Goal: Information Seeking & Learning: Find specific fact

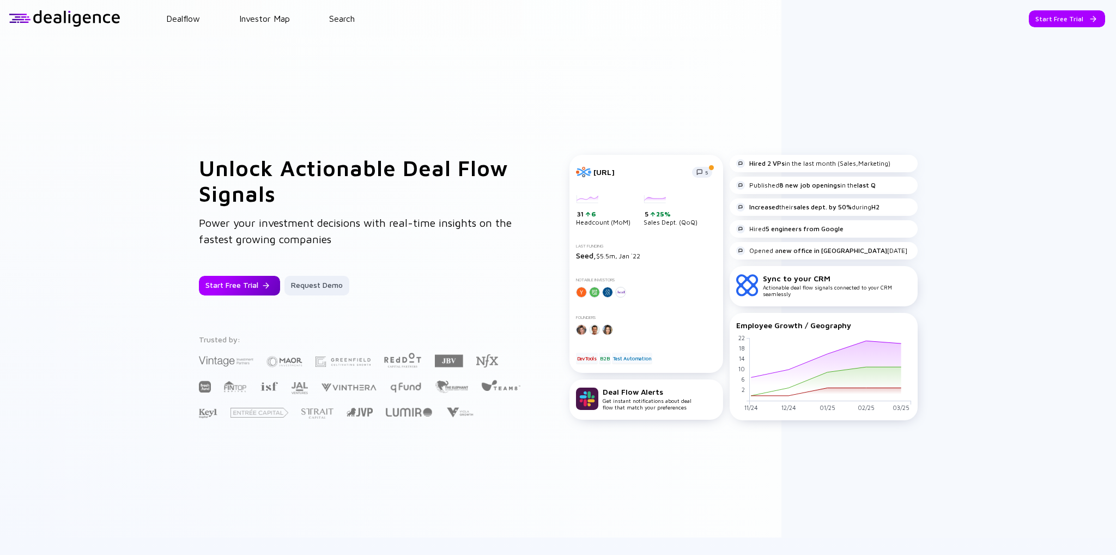
click at [229, 284] on div "Start Free Trial" at bounding box center [239, 286] width 81 height 20
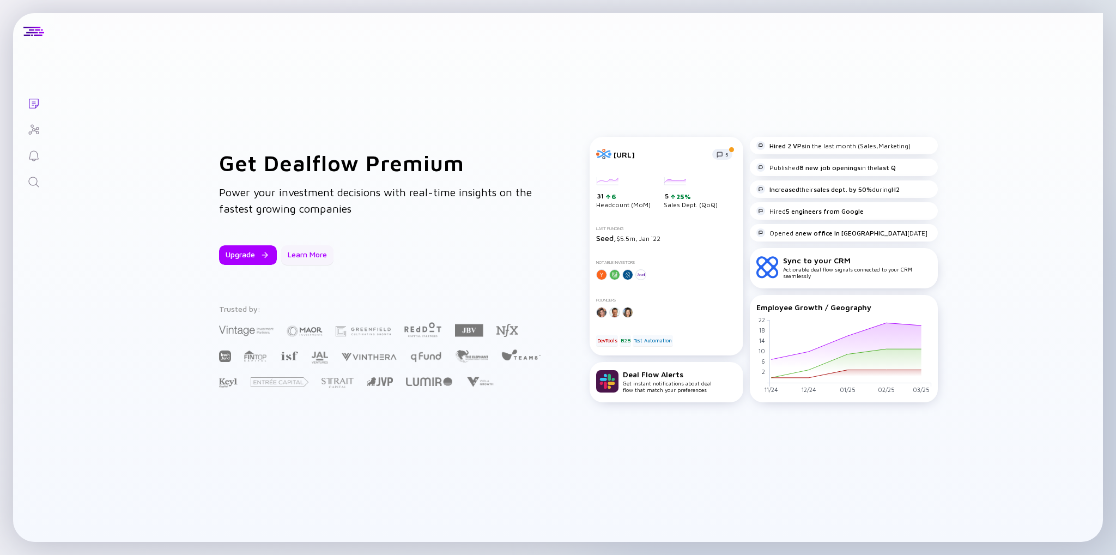
click at [303, 252] on div "Learn More" at bounding box center [307, 255] width 52 height 20
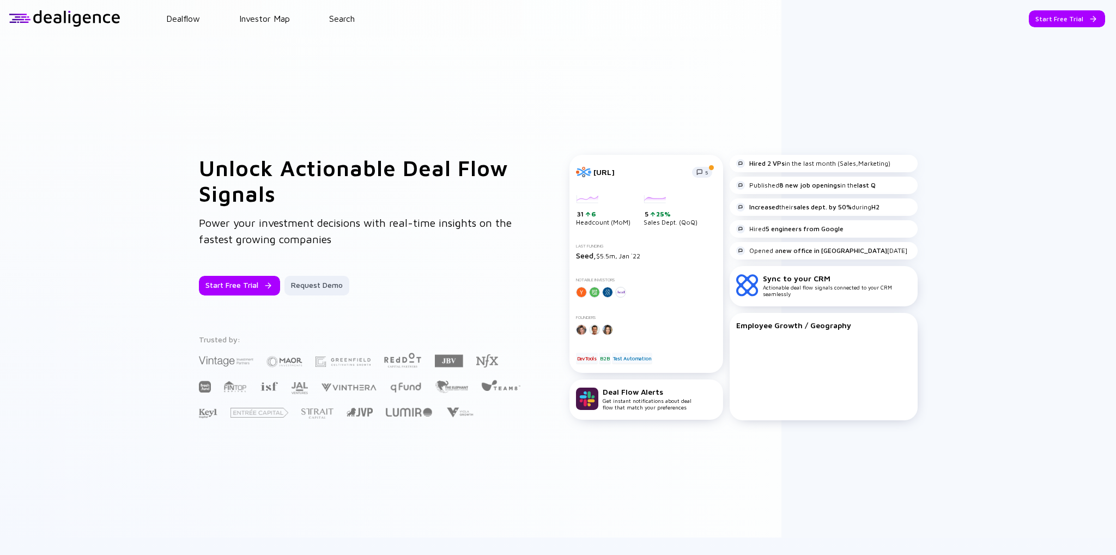
drag, startPoint x: 826, startPoint y: 61, endPoint x: 806, endPoint y: 66, distance: 20.8
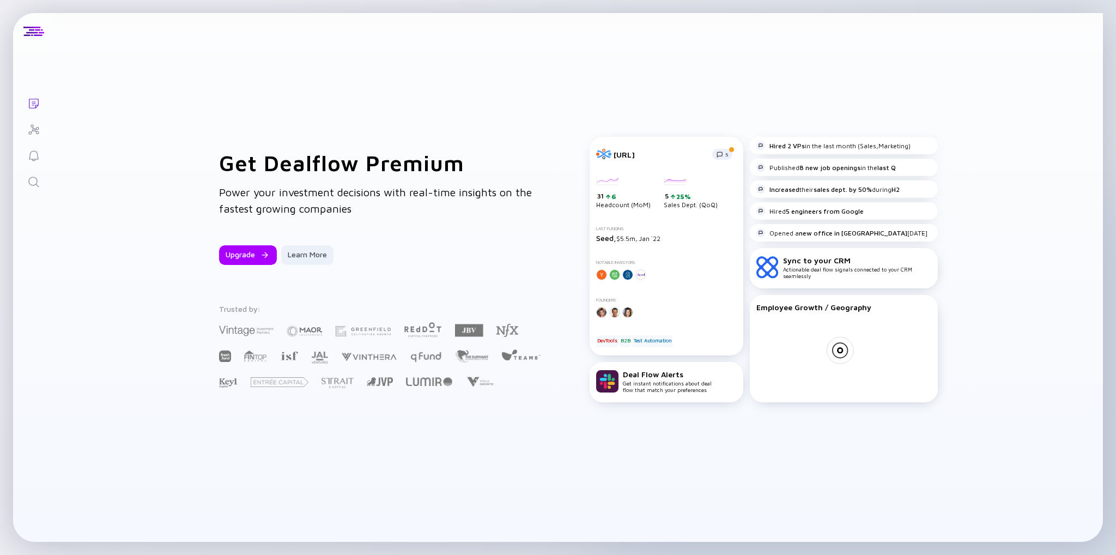
click at [29, 129] on icon "Investor Map" at bounding box center [33, 129] width 13 height 13
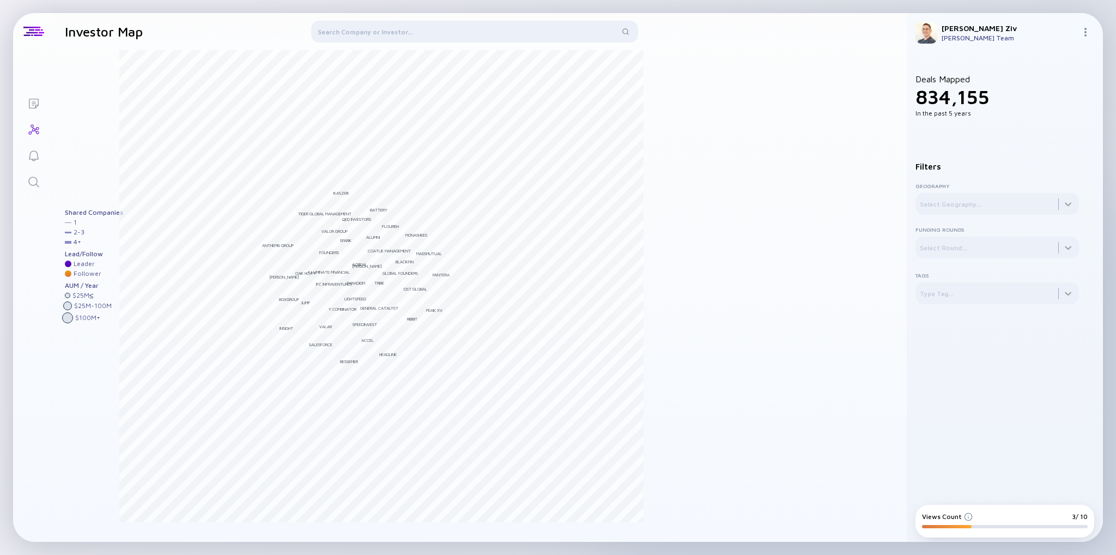
click at [360, 33] on div at bounding box center [474, 34] width 327 height 26
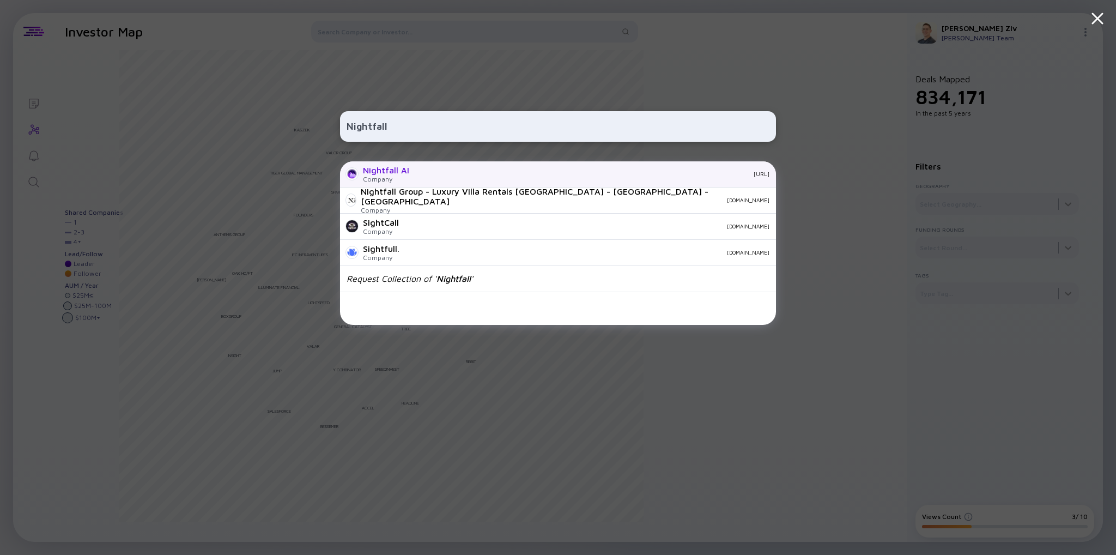
type input "Nightfall"
click at [407, 170] on div "Nightfall AI" at bounding box center [386, 170] width 46 height 10
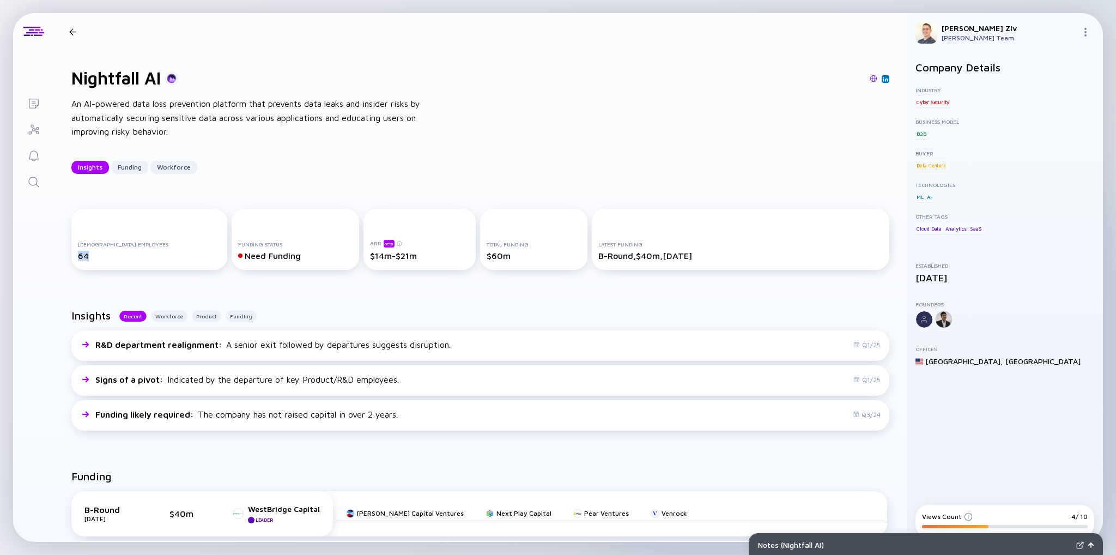
drag, startPoint x: 96, startPoint y: 257, endPoint x: 78, endPoint y: 249, distance: 19.5
click at [78, 249] on div "[DEMOGRAPHIC_DATA] Employees 64" at bounding box center [149, 251] width 143 height 20
copy div "64"
